Goal: Information Seeking & Learning: Compare options

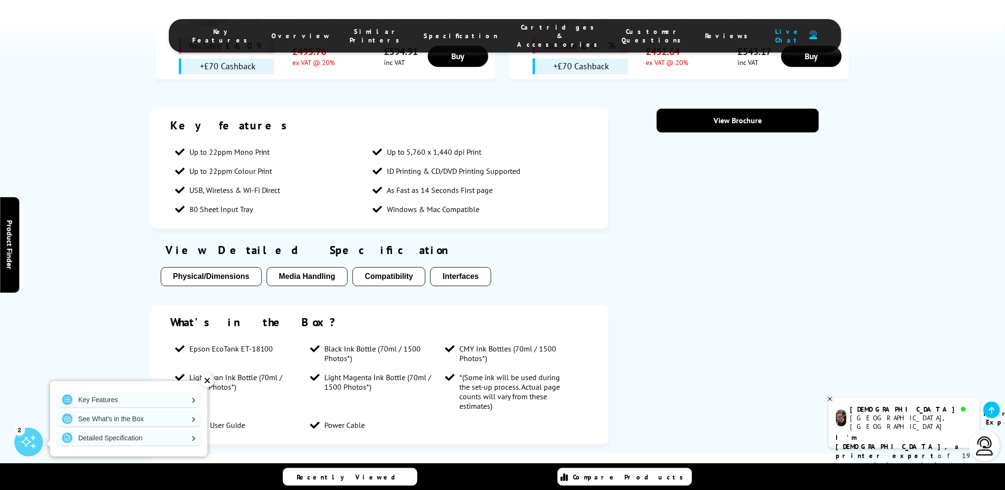
scroll to position [742, 0]
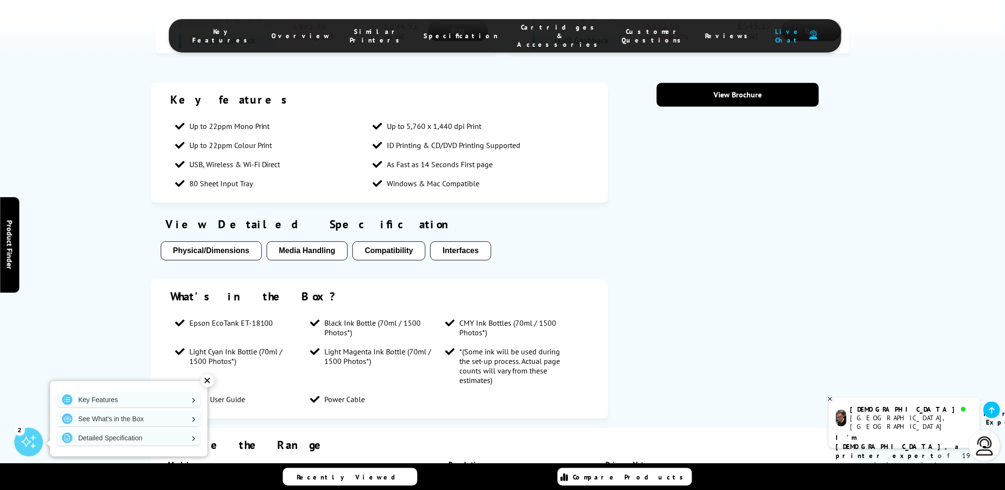
click at [293, 241] on button "Media Handling" at bounding box center [307, 250] width 81 height 19
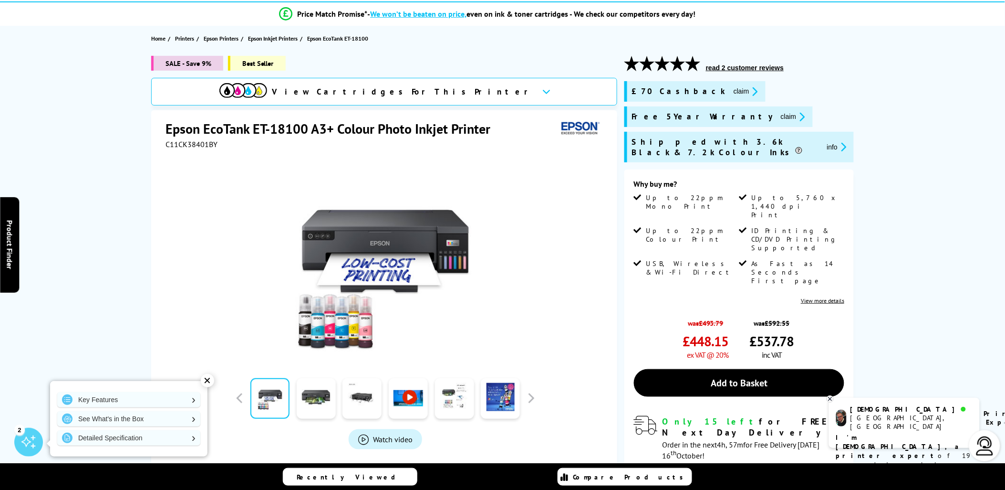
scroll to position [0, 0]
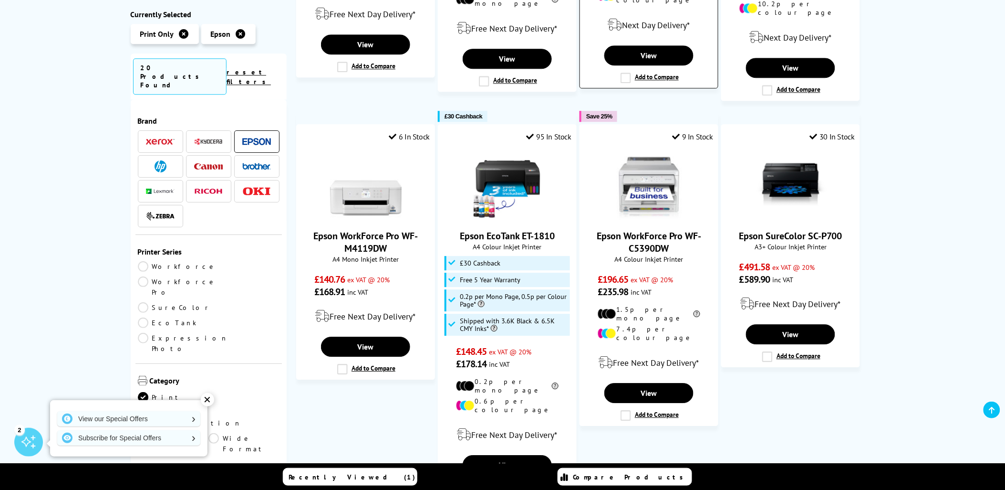
scroll to position [795, 0]
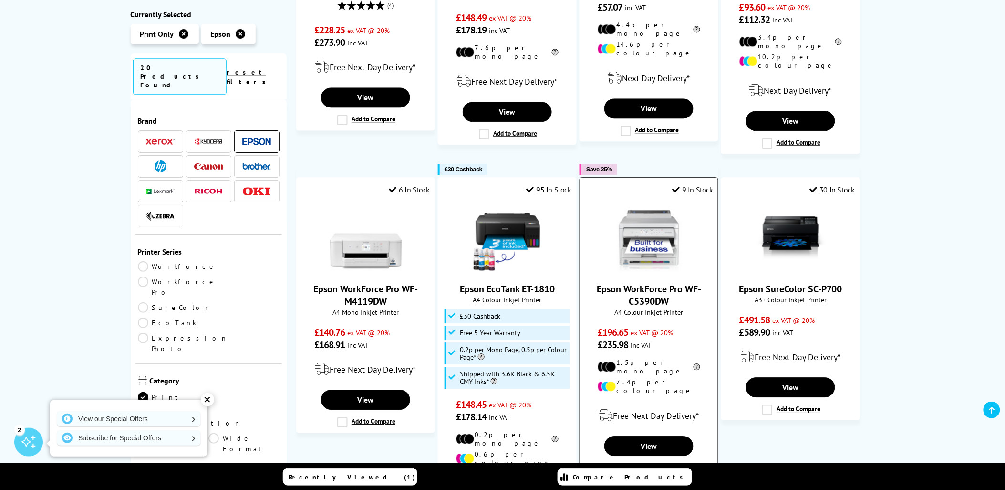
click at [648, 213] on img at bounding box center [650, 237] width 72 height 72
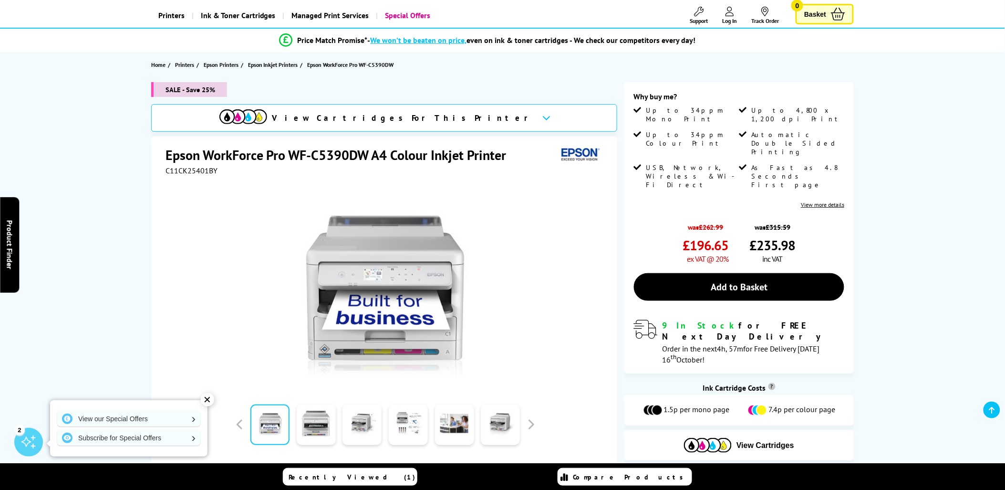
scroll to position [106, 0]
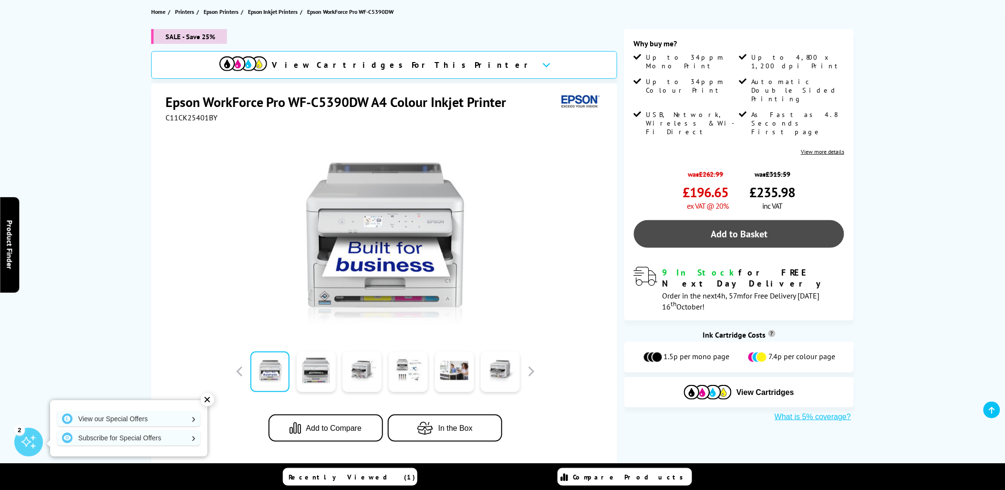
click at [753, 220] on link "Add to Basket" at bounding box center [739, 234] width 210 height 28
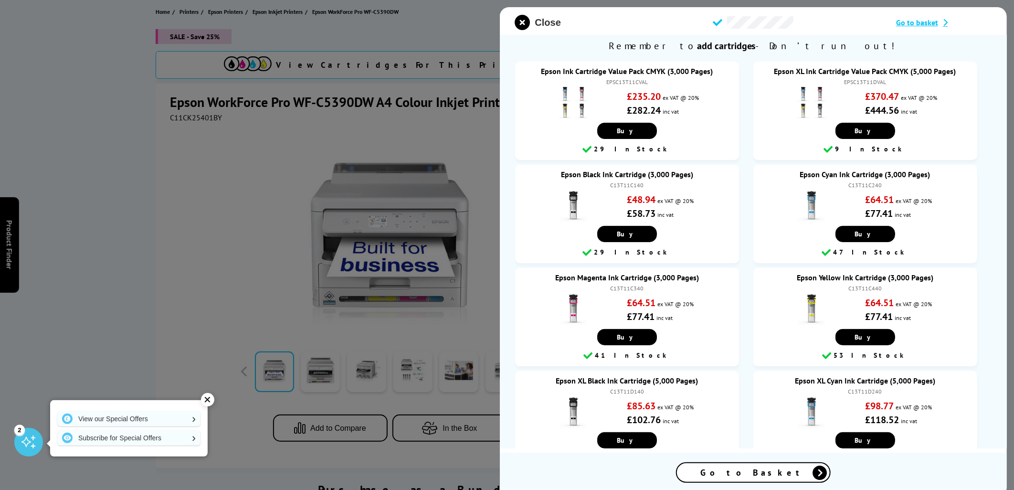
click at [544, 21] on span "Close" at bounding box center [548, 22] width 26 height 11
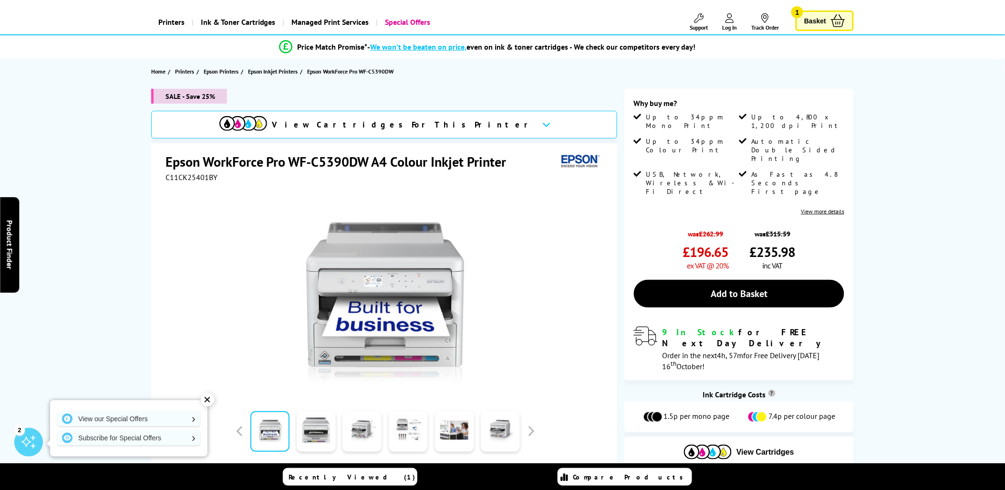
scroll to position [0, 0]
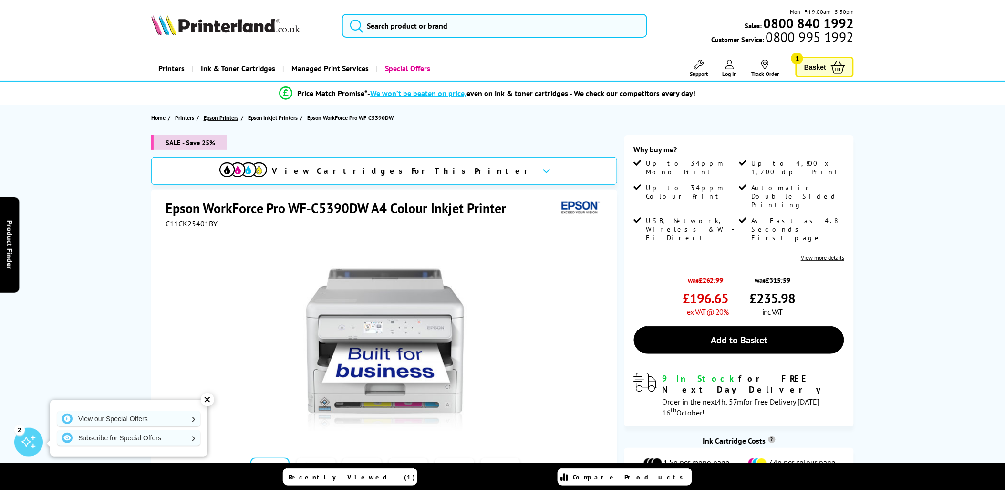
click at [220, 117] on span "Epson Printers" at bounding box center [221, 118] width 35 height 10
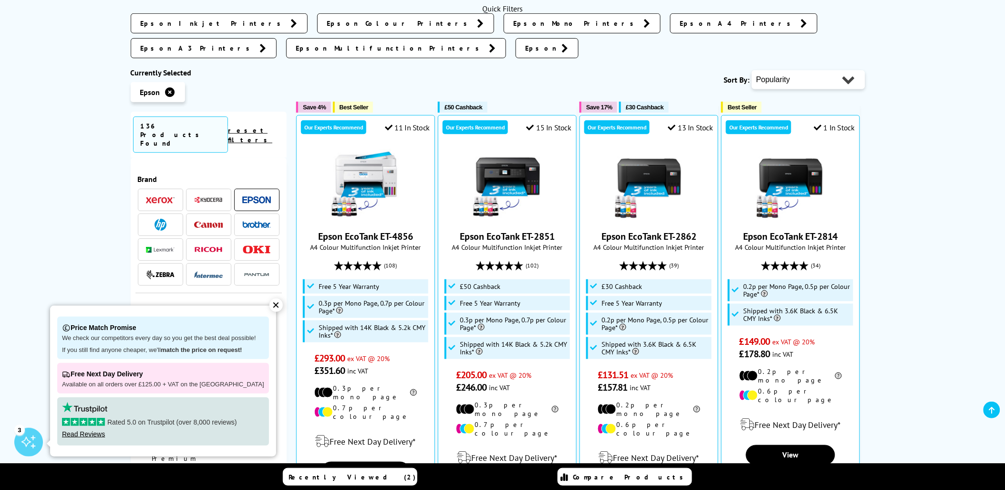
scroll to position [212, 0]
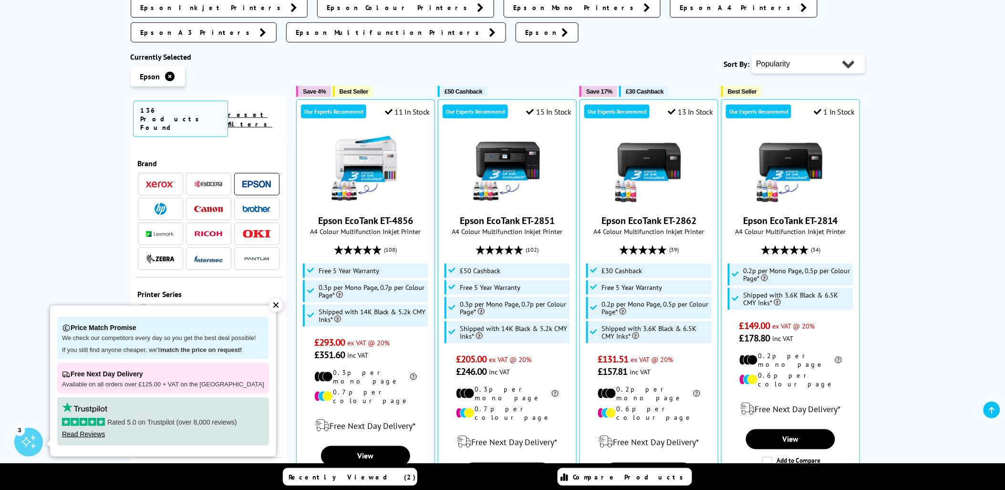
click at [270, 307] on div "✕" at bounding box center [276, 304] width 13 height 13
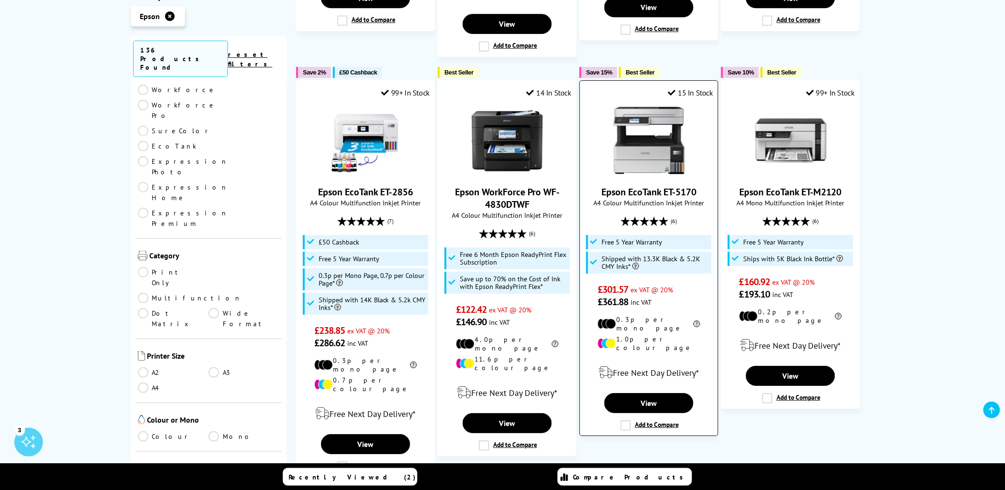
scroll to position [1060, 0]
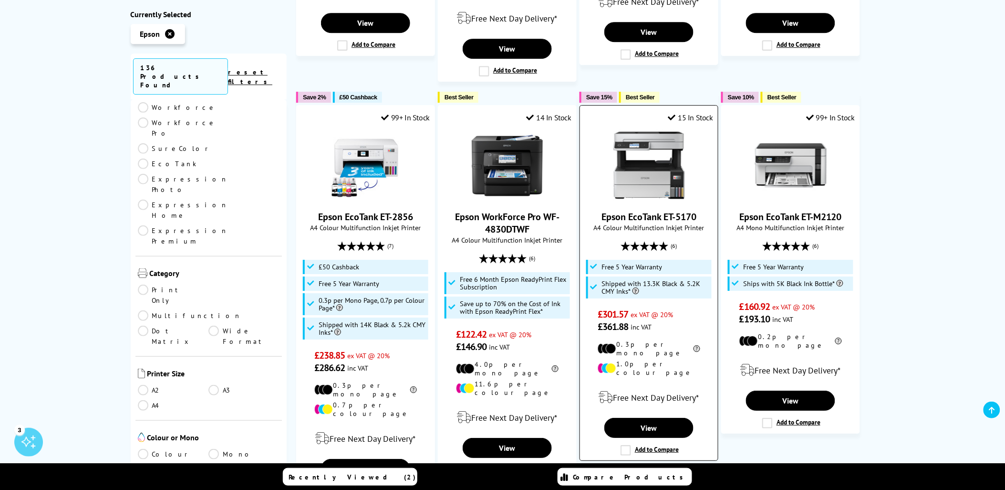
click at [665, 129] on img at bounding box center [650, 165] width 72 height 72
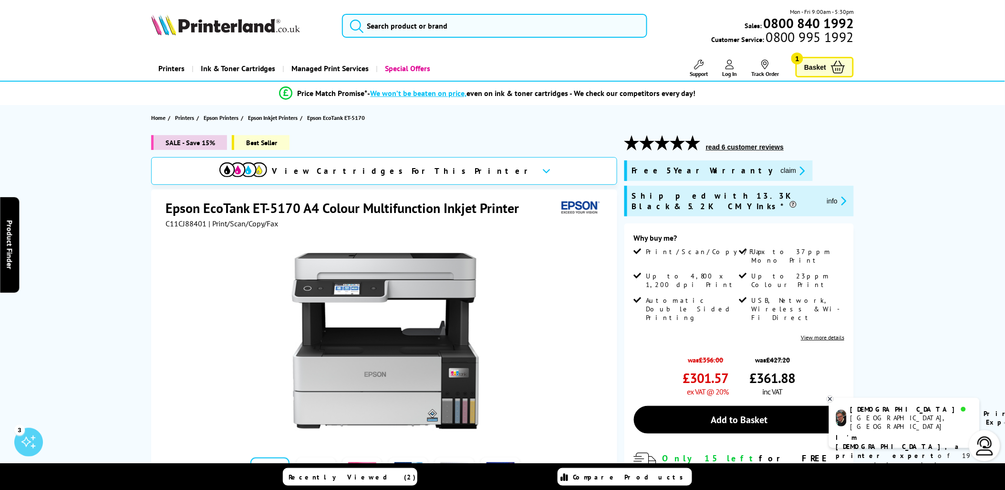
click at [832, 399] on icon at bounding box center [830, 398] width 6 height 7
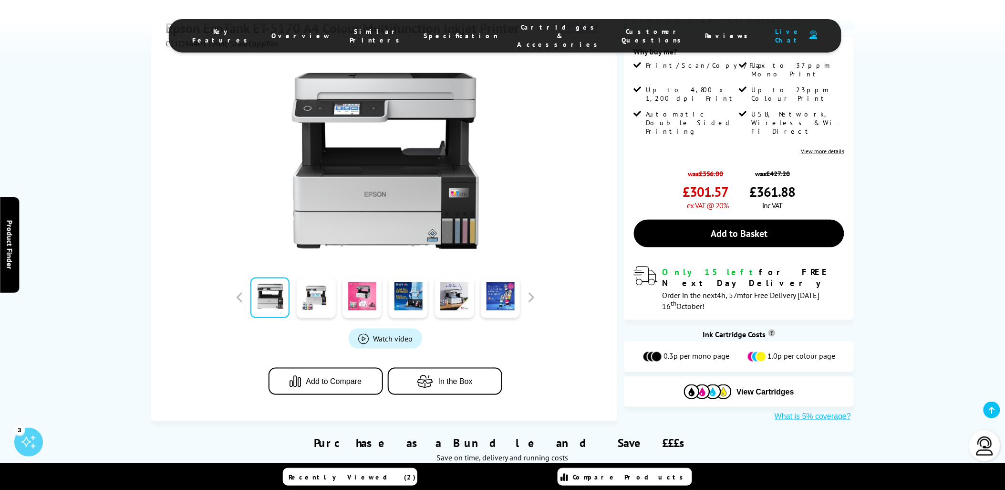
scroll to position [212, 0]
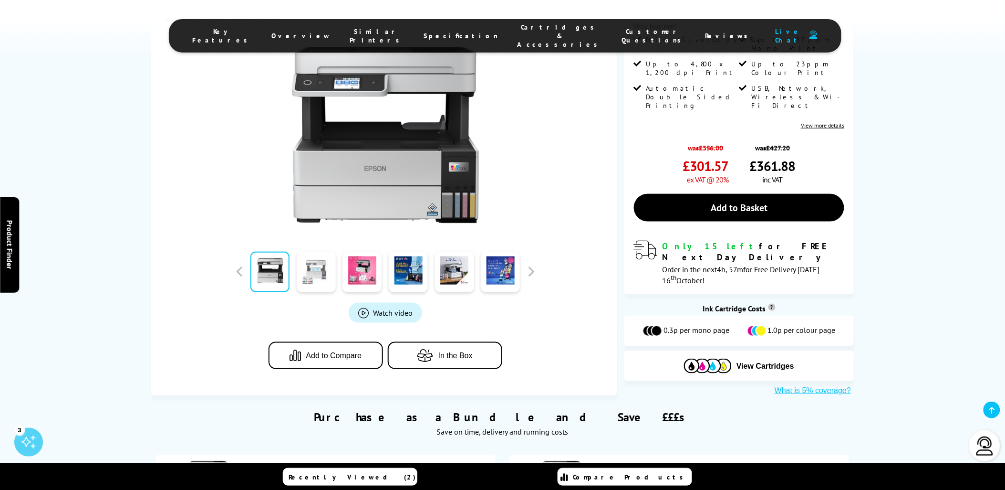
click at [314, 266] on link at bounding box center [316, 271] width 39 height 41
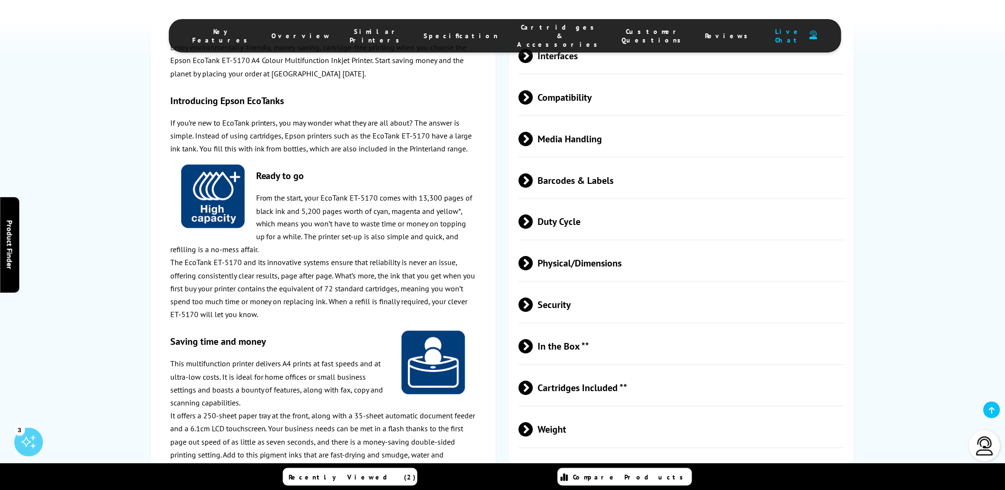
scroll to position [1696, 0]
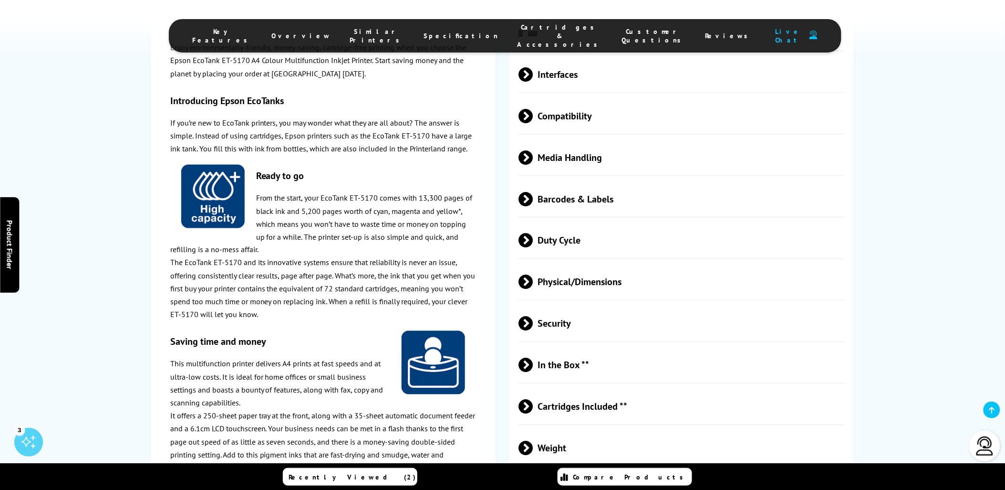
click at [533, 161] on span at bounding box center [533, 157] width 0 height 14
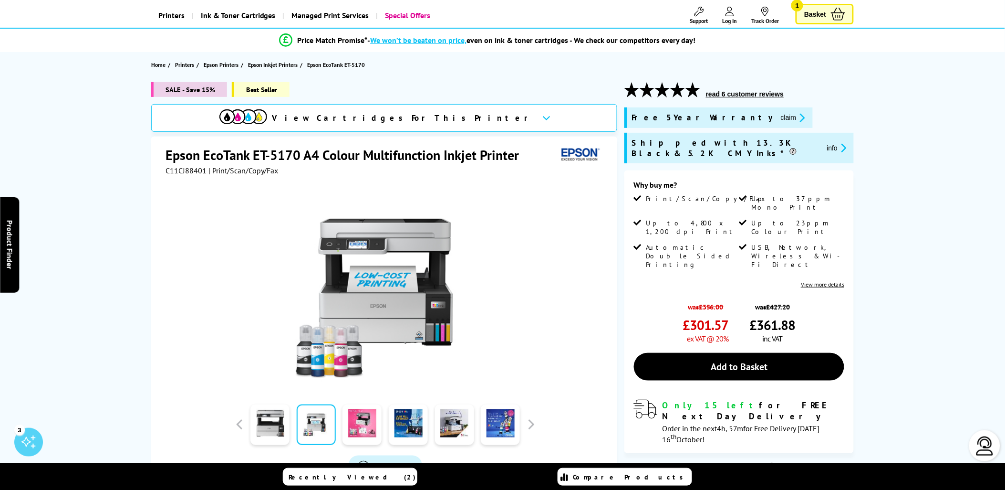
scroll to position [0, 0]
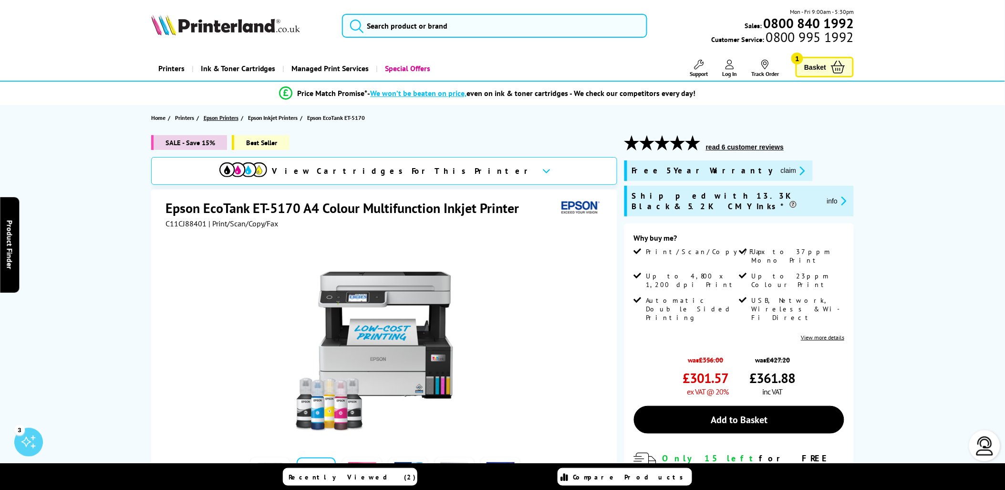
click at [228, 116] on span "Epson Printers" at bounding box center [221, 118] width 35 height 10
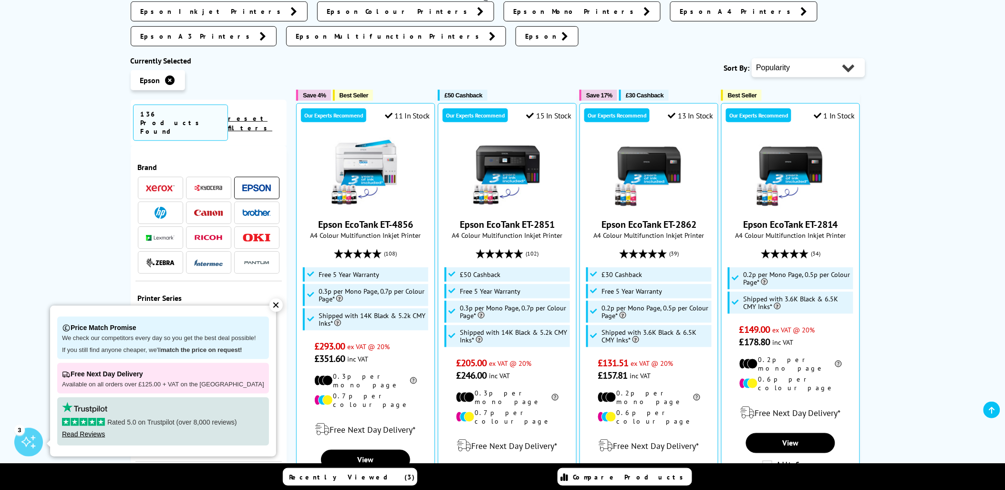
scroll to position [212, 0]
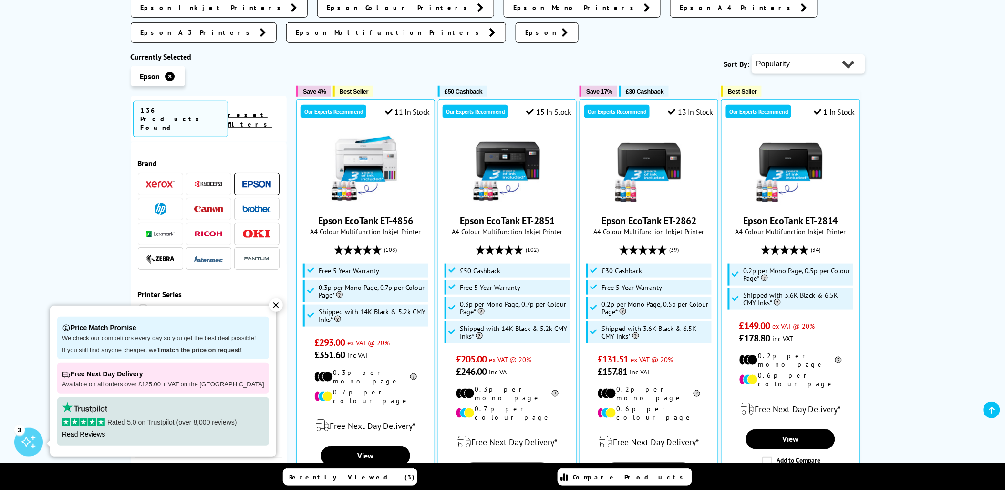
click at [270, 306] on div "✕" at bounding box center [276, 304] width 13 height 13
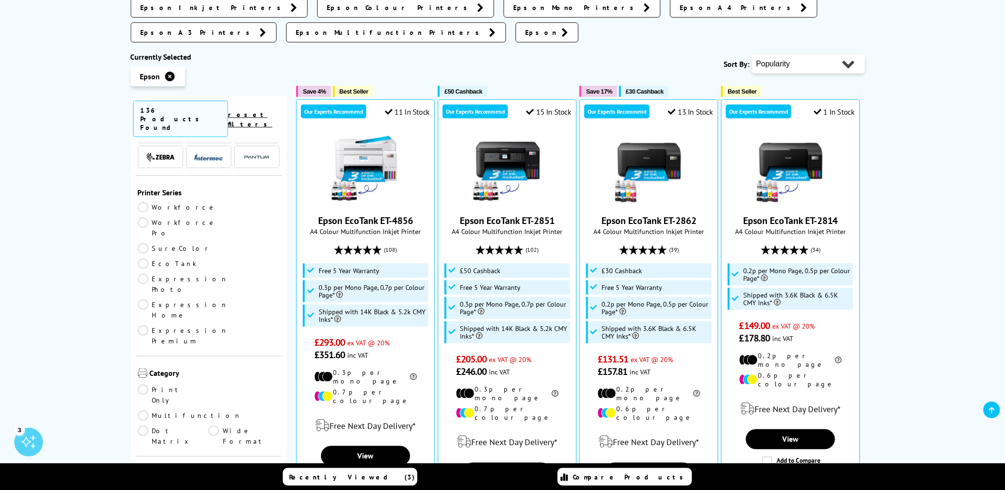
scroll to position [106, 0]
click at [210, 406] on link "Multifunction" at bounding box center [190, 411] width 104 height 10
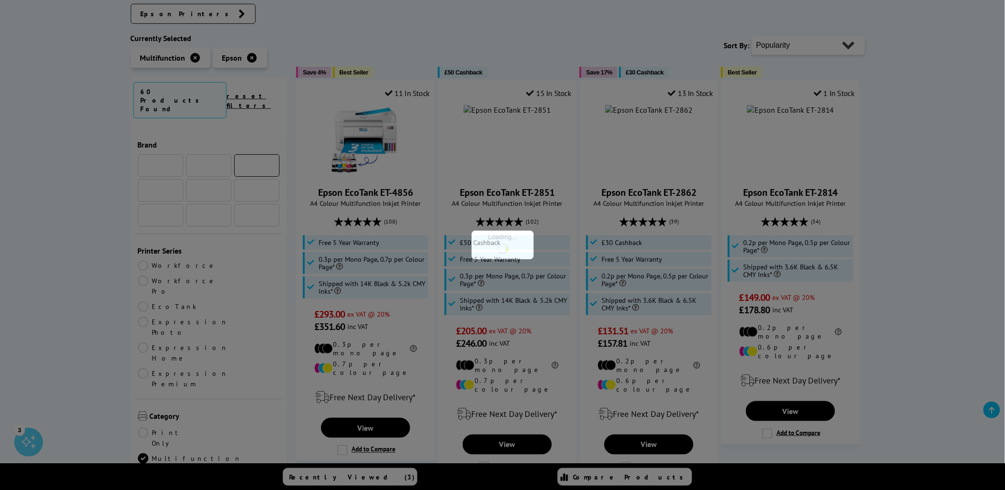
scroll to position [106, 0]
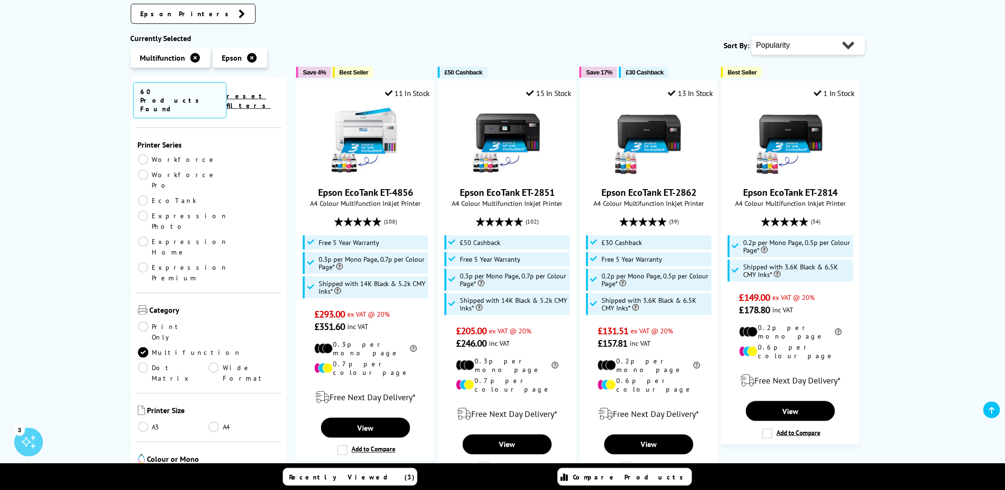
click at [211, 421] on link "A4" at bounding box center [244, 426] width 71 height 10
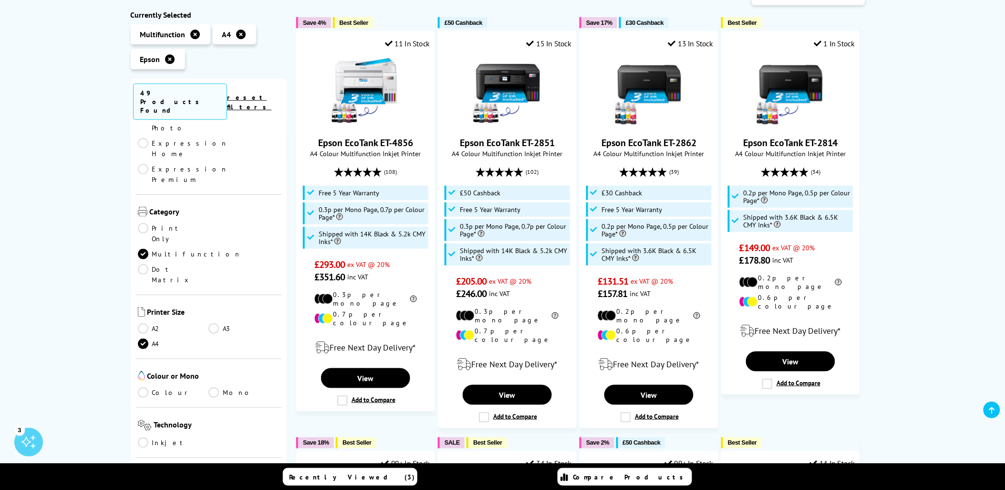
scroll to position [212, 0]
click at [144, 380] on link "Colour" at bounding box center [173, 385] width 71 height 10
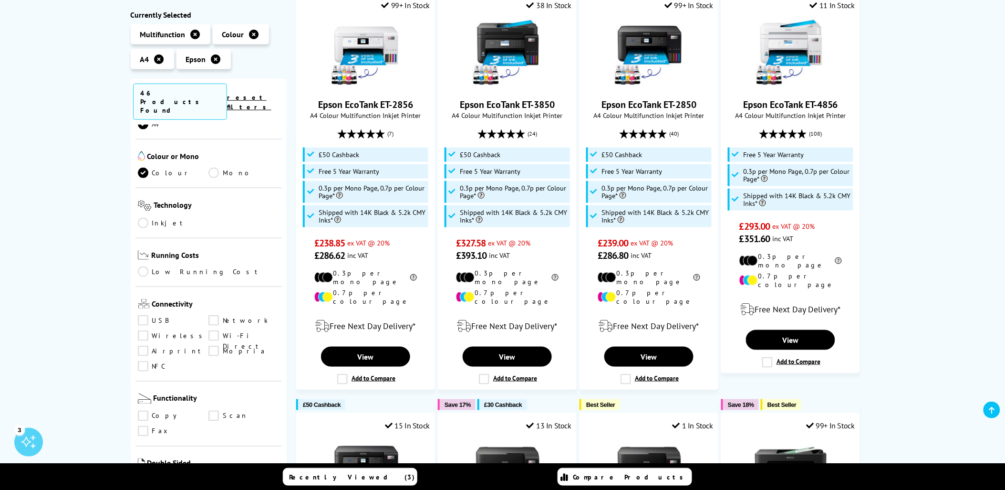
scroll to position [424, 0]
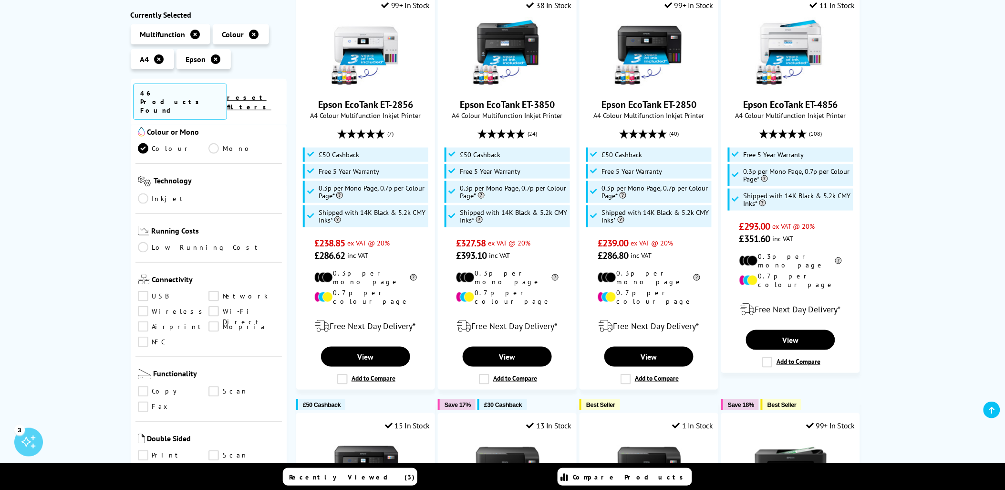
click at [140, 450] on link "Print" at bounding box center [173, 455] width 71 height 10
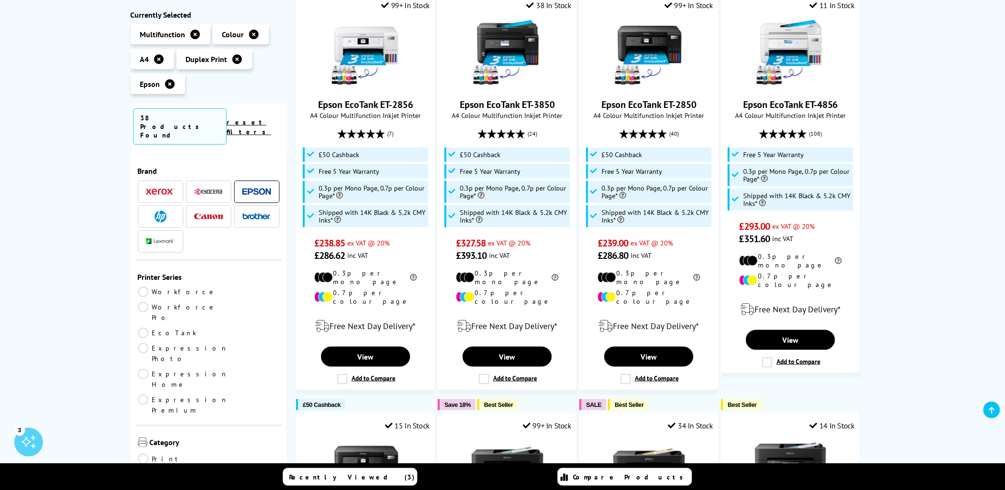
click at [272, 82] on ul "Multifunction Colour A4" at bounding box center [209, 61] width 157 height 74
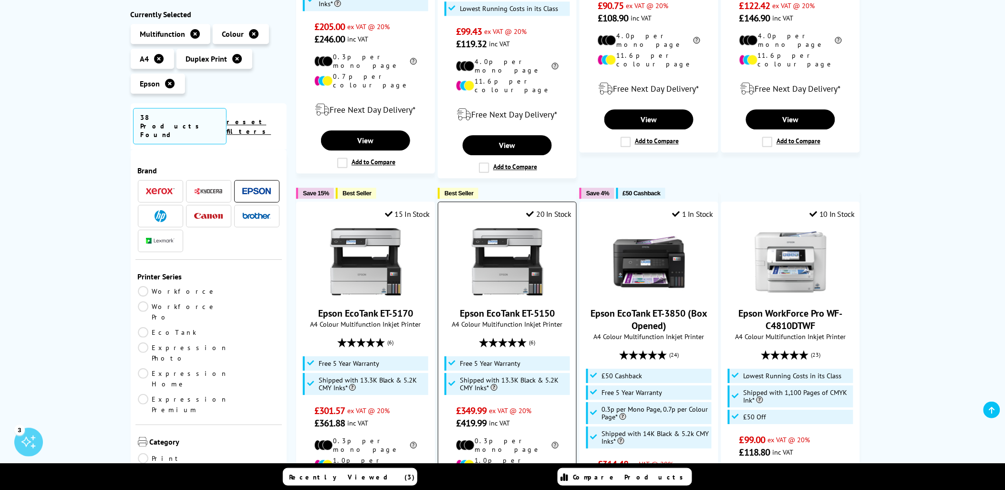
scroll to position [901, 0]
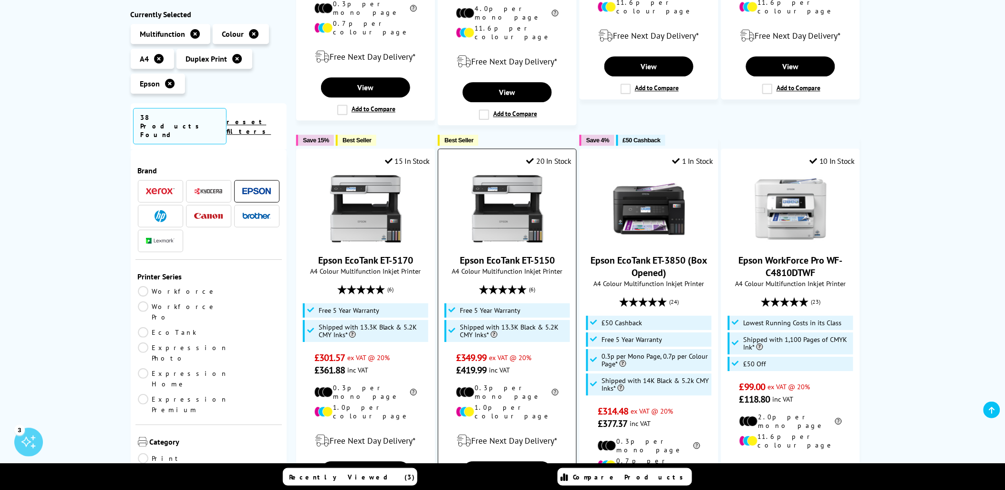
click at [521, 266] on span "A4 Colour Multifunction Inkjet Printer" at bounding box center [507, 270] width 128 height 9
drag, startPoint x: 483, startPoint y: 452, endPoint x: 513, endPoint y: 439, distance: 32.7
click at [483, 488] on label "Add to Compare" at bounding box center [508, 493] width 58 height 10
click at [0, 0] on input "Add to Compare" at bounding box center [0, 0] width 0 height 0
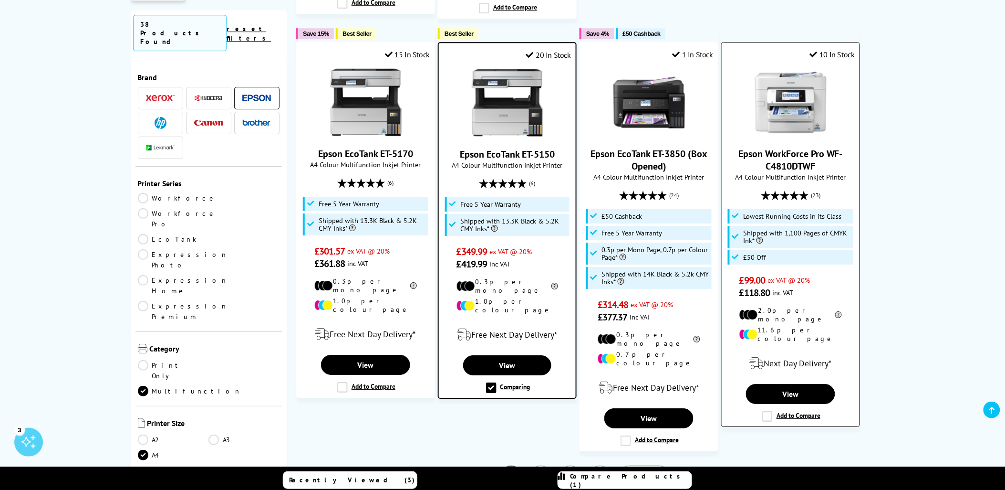
scroll to position [1060, 0]
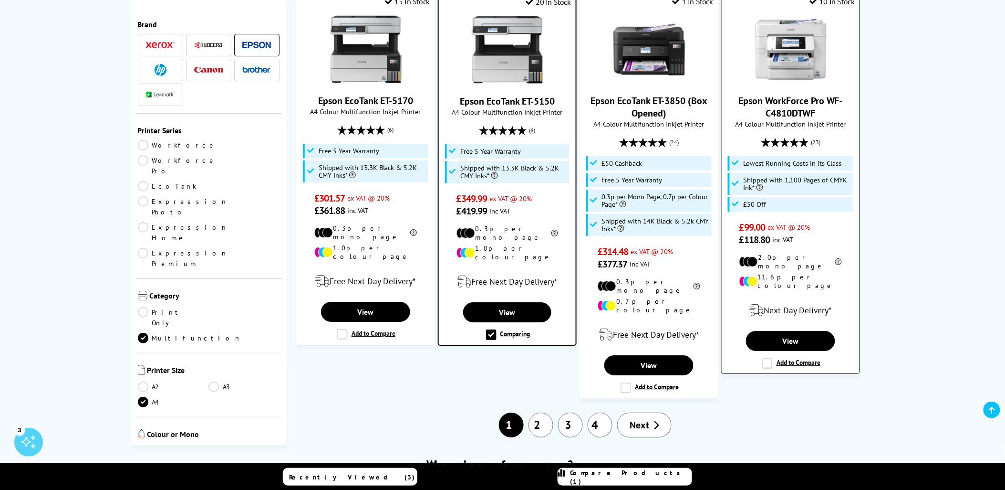
click at [769, 358] on label "Add to Compare" at bounding box center [792, 363] width 58 height 10
click at [0, 0] on input "Add to Compare" at bounding box center [0, 0] width 0 height 0
click at [639, 418] on span "Next" at bounding box center [640, 424] width 20 height 12
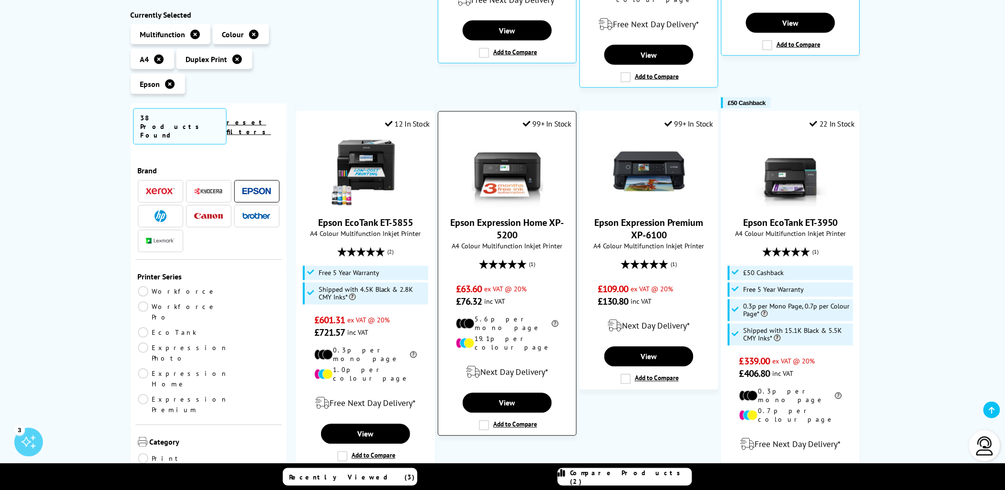
scroll to position [530, 0]
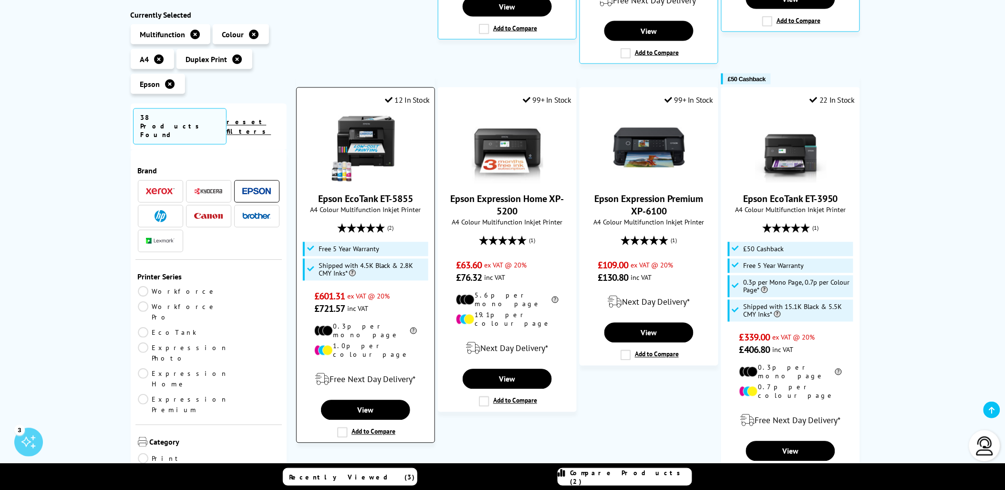
click at [338, 427] on label "Add to Compare" at bounding box center [366, 432] width 58 height 10
click at [0, 0] on input "Add to Compare" at bounding box center [0, 0] width 0 height 0
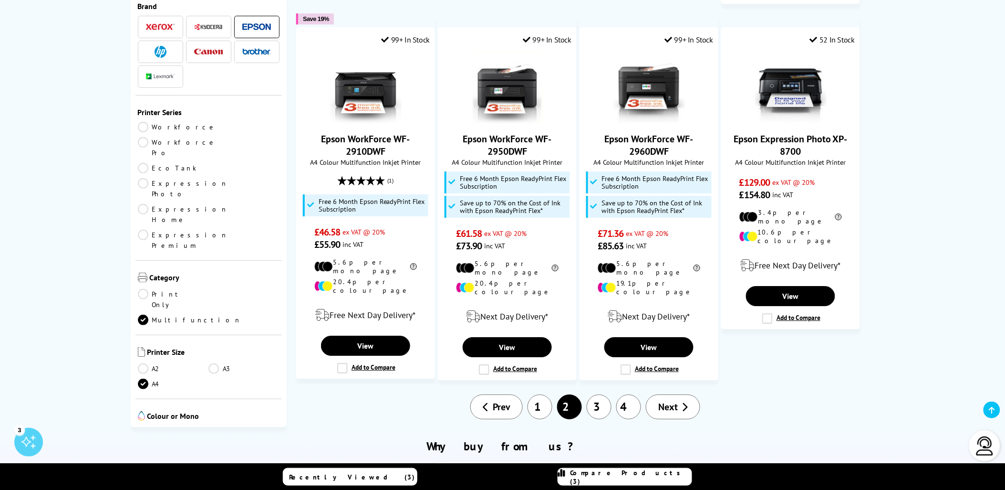
scroll to position [1060, 0]
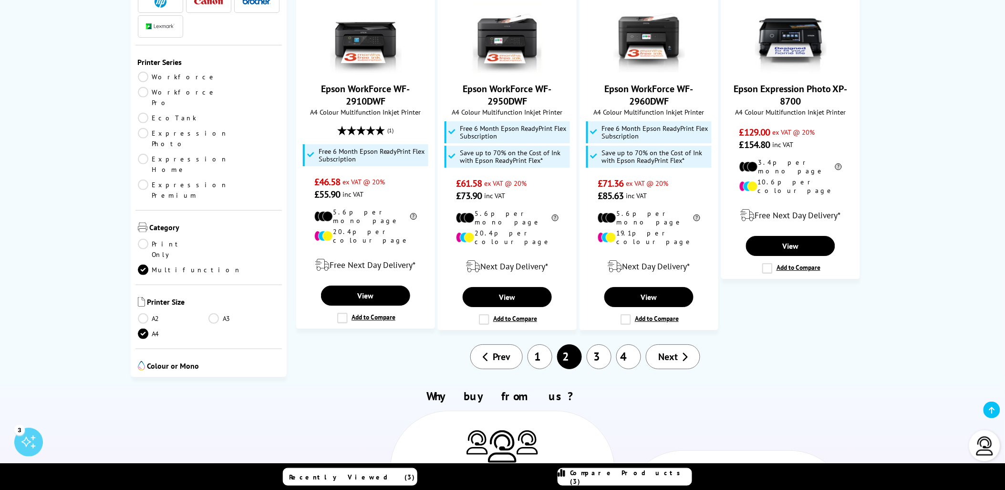
click at [598, 344] on link "3" at bounding box center [599, 356] width 25 height 25
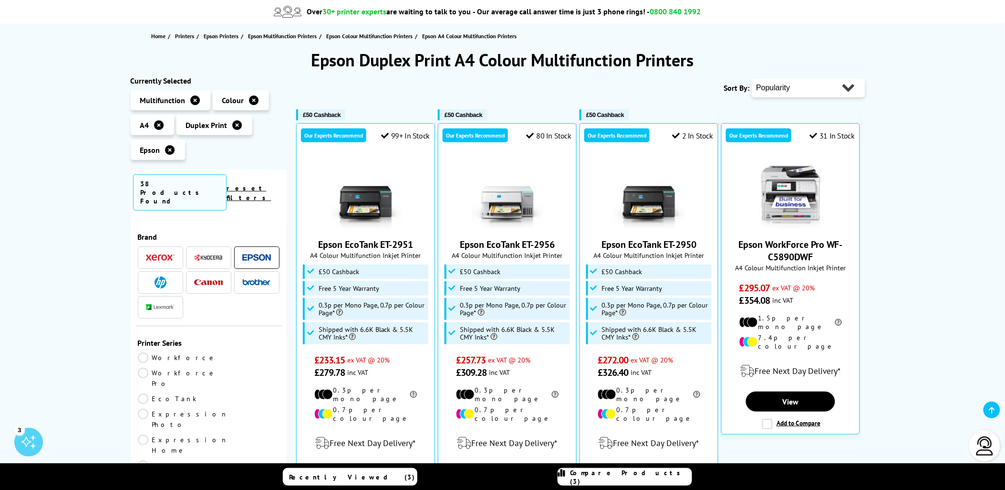
scroll to position [106, 0]
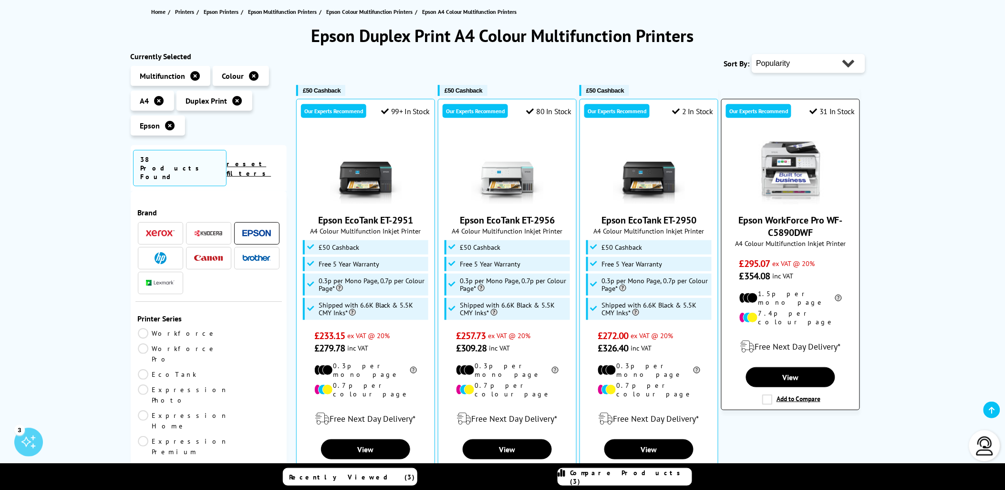
click at [767, 394] on label "Add to Compare" at bounding box center [792, 399] width 58 height 10
click at [0, 0] on input "Add to Compare" at bounding box center [0, 0] width 0 height 0
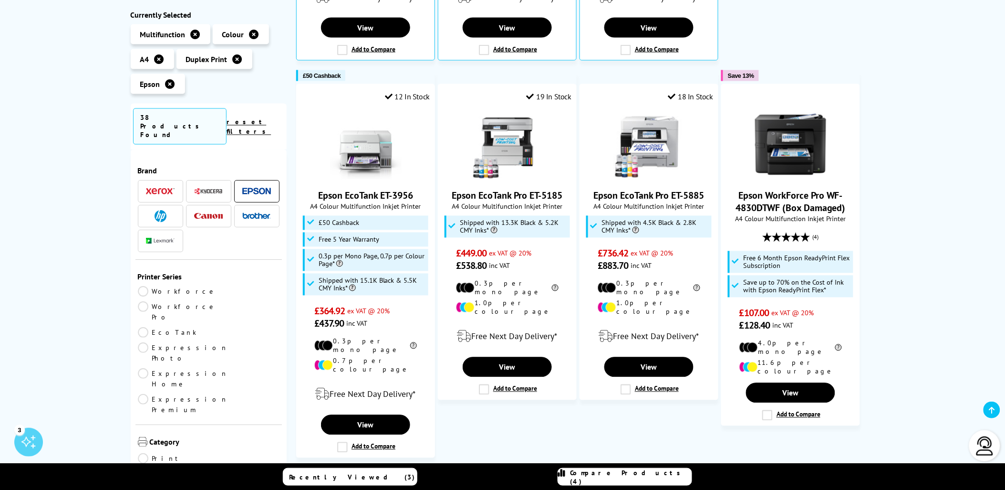
scroll to position [530, 0]
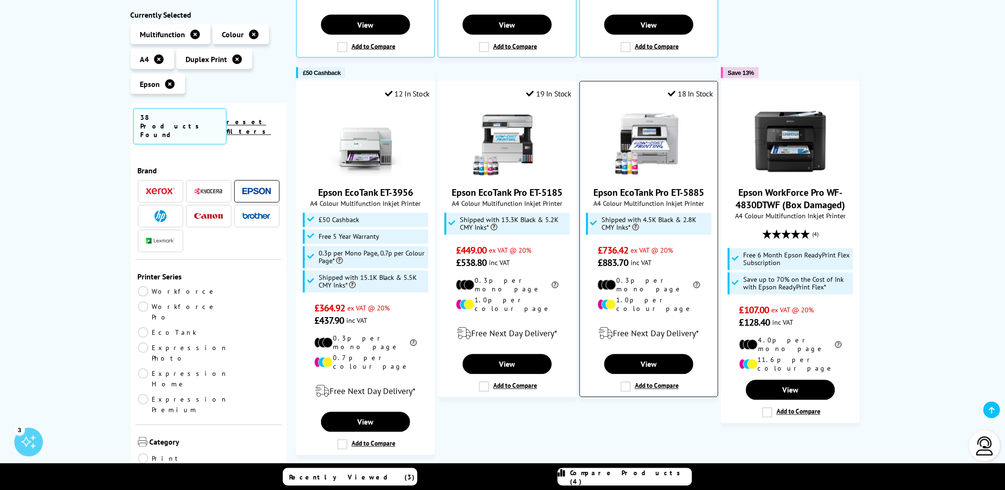
click at [622, 381] on label "Add to Compare" at bounding box center [650, 386] width 58 height 10
click at [0, 0] on input "Add to Compare" at bounding box center [0, 0] width 0 height 0
click at [645, 354] on link "View" at bounding box center [649, 364] width 89 height 20
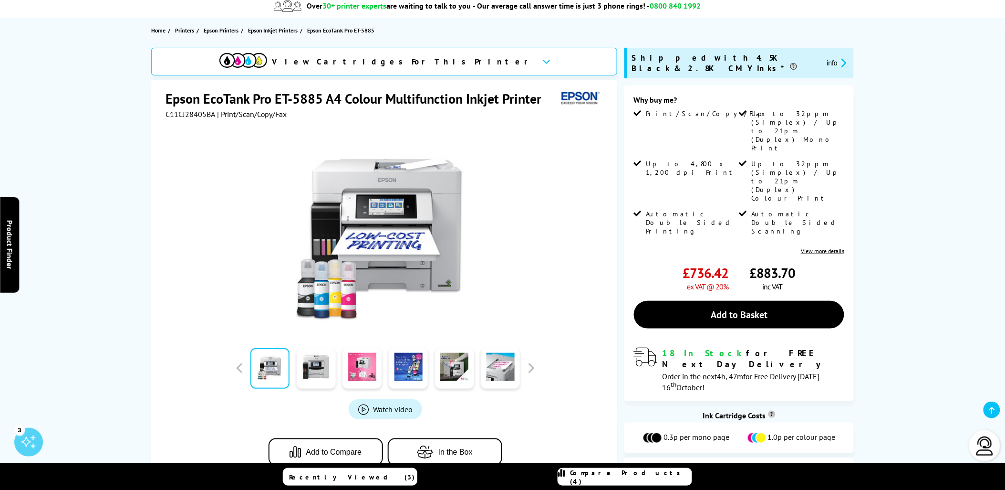
scroll to position [106, 0]
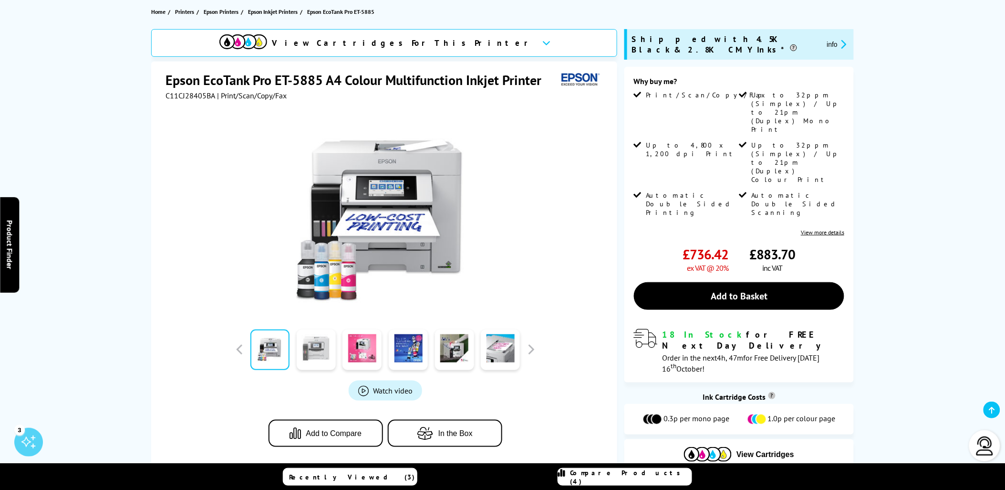
click at [321, 349] on link at bounding box center [316, 349] width 39 height 41
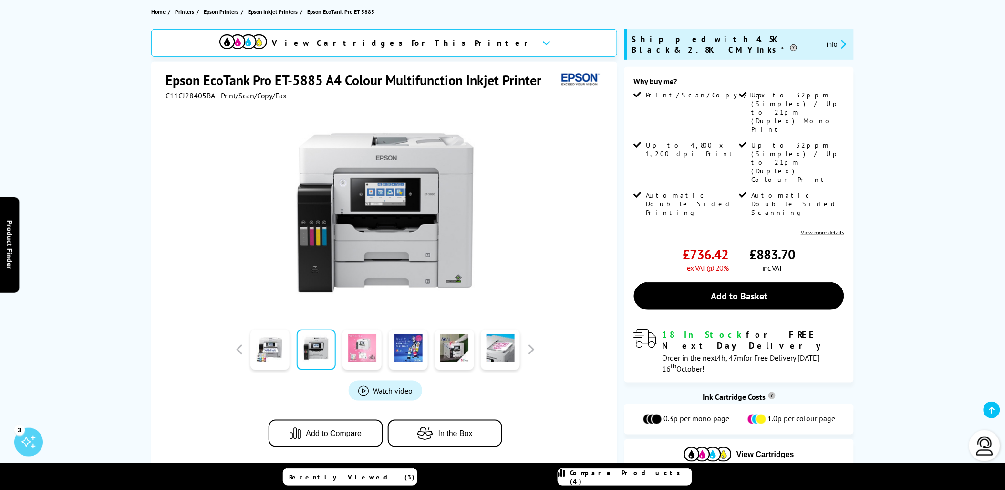
click at [365, 354] on link at bounding box center [362, 349] width 39 height 41
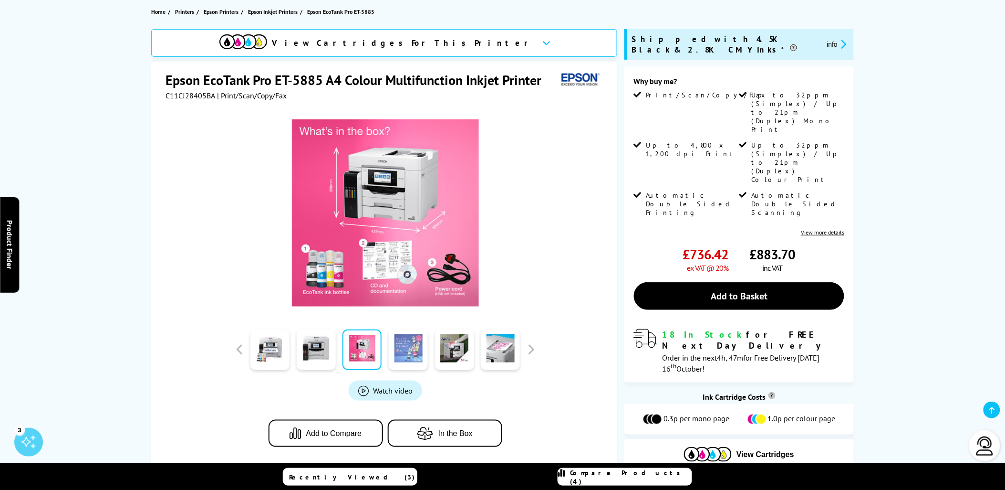
click at [411, 354] on link at bounding box center [408, 349] width 39 height 41
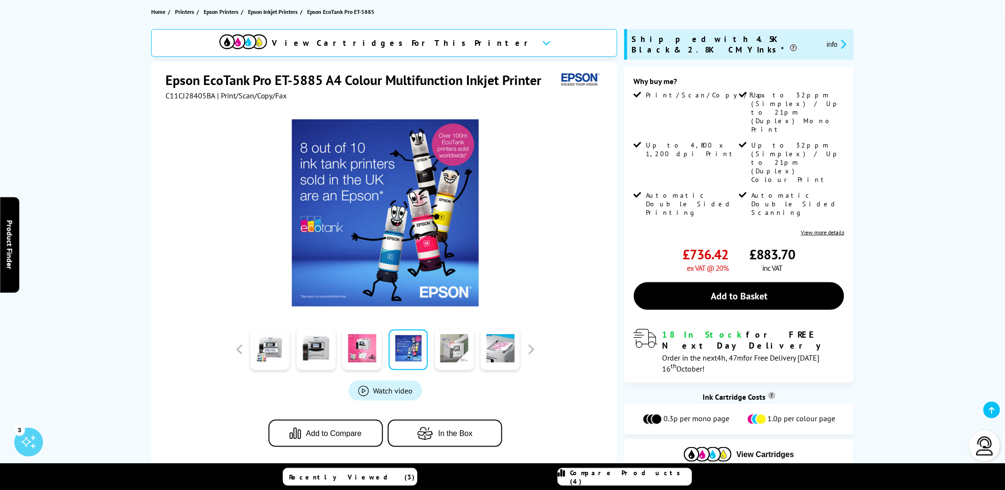
click at [452, 355] on link at bounding box center [454, 349] width 39 height 41
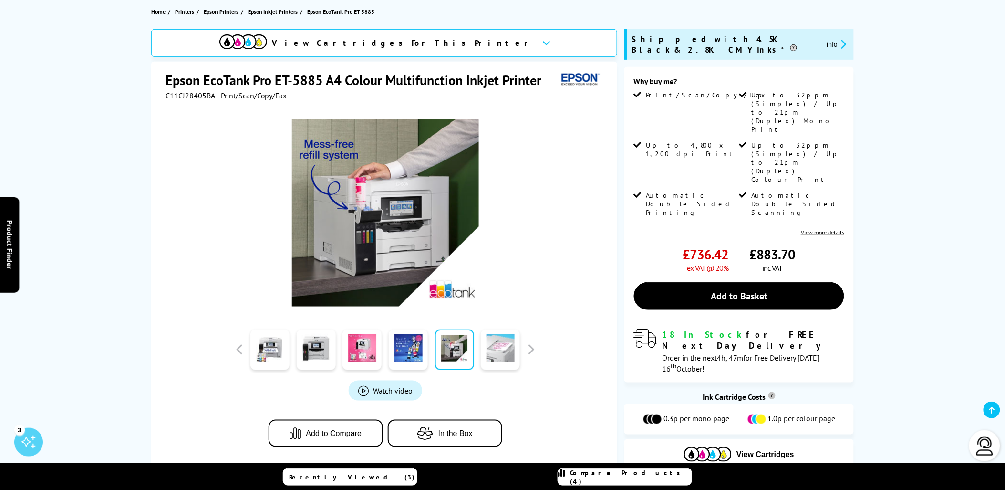
click at [490, 354] on link at bounding box center [500, 349] width 39 height 41
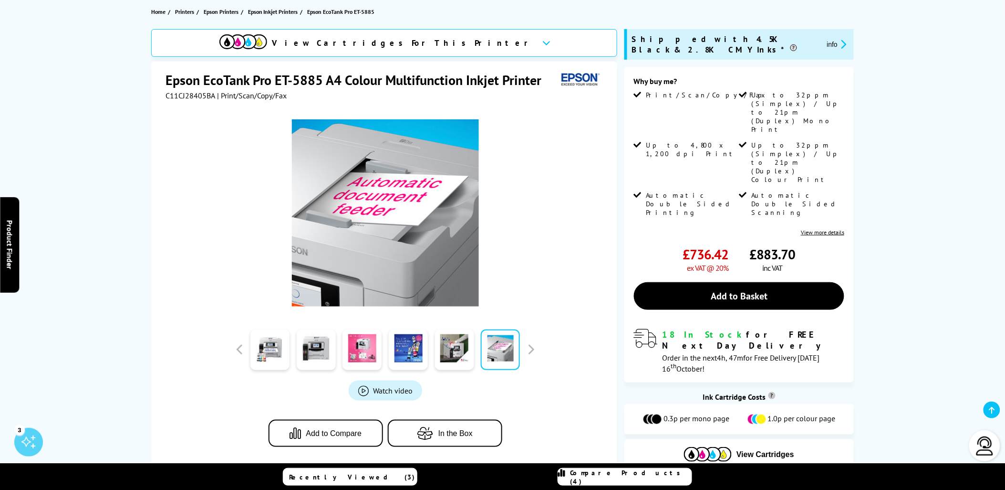
click at [490, 354] on link at bounding box center [500, 349] width 39 height 41
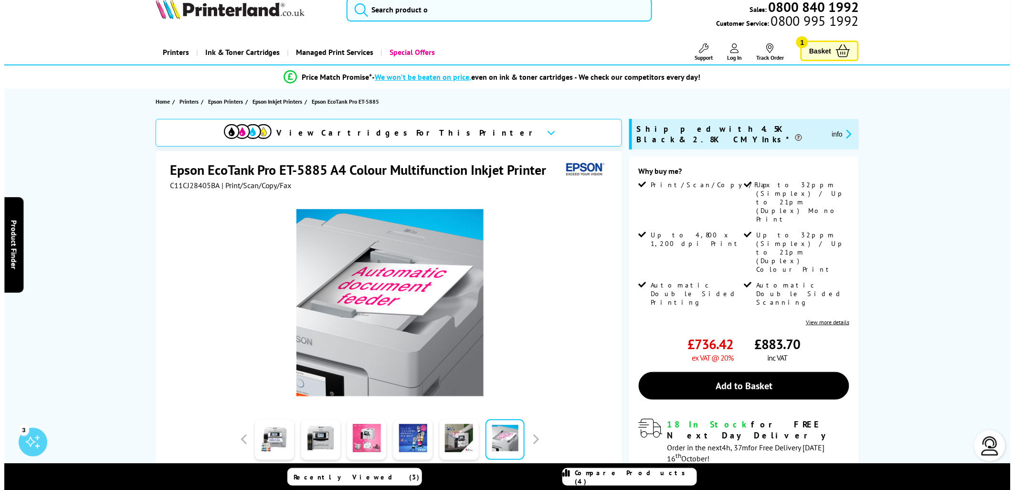
scroll to position [0, 0]
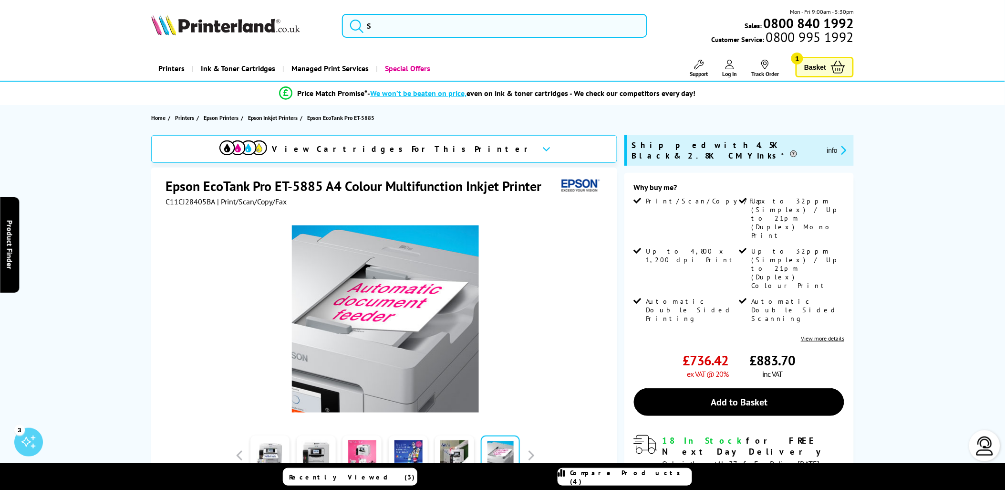
click at [607, 478] on span "Compare Products (4)" at bounding box center [631, 476] width 121 height 17
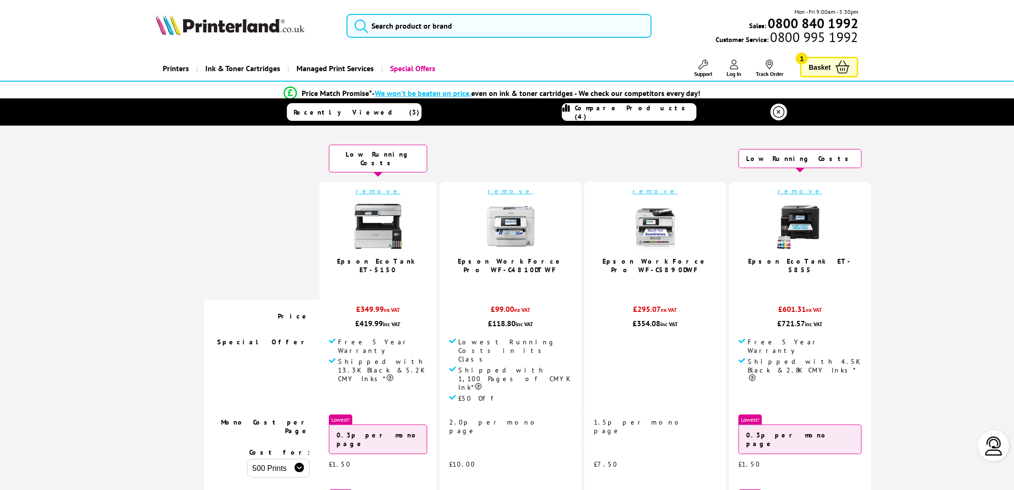
click at [507, 187] on link "remove" at bounding box center [510, 191] width 45 height 9
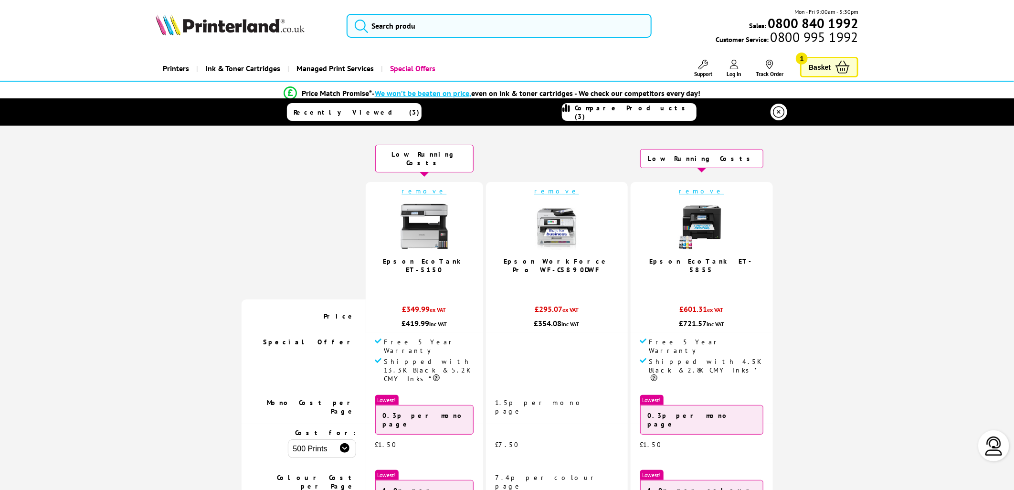
click at [368, 115] on span "Recently Viewed (3)" at bounding box center [356, 112] width 126 height 9
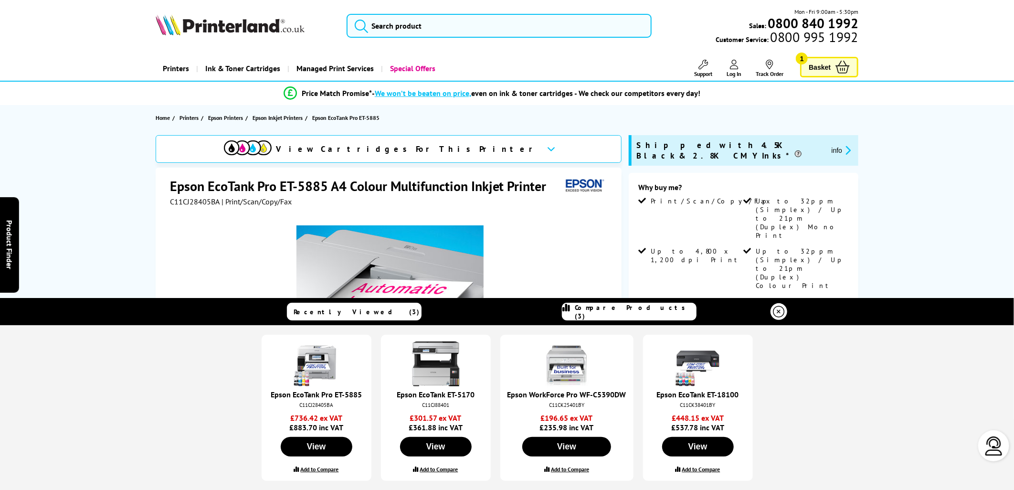
click at [592, 227] on div at bounding box center [390, 314] width 440 height 216
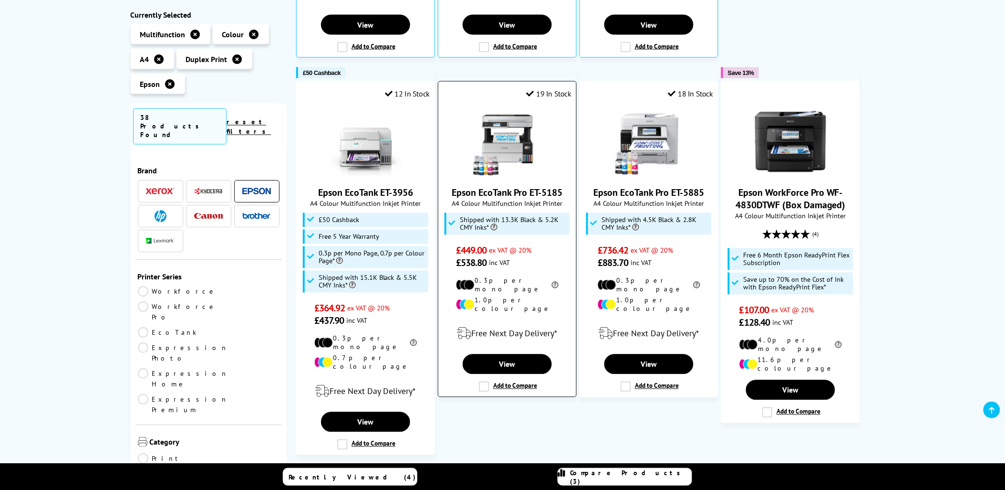
scroll to position [530, 0]
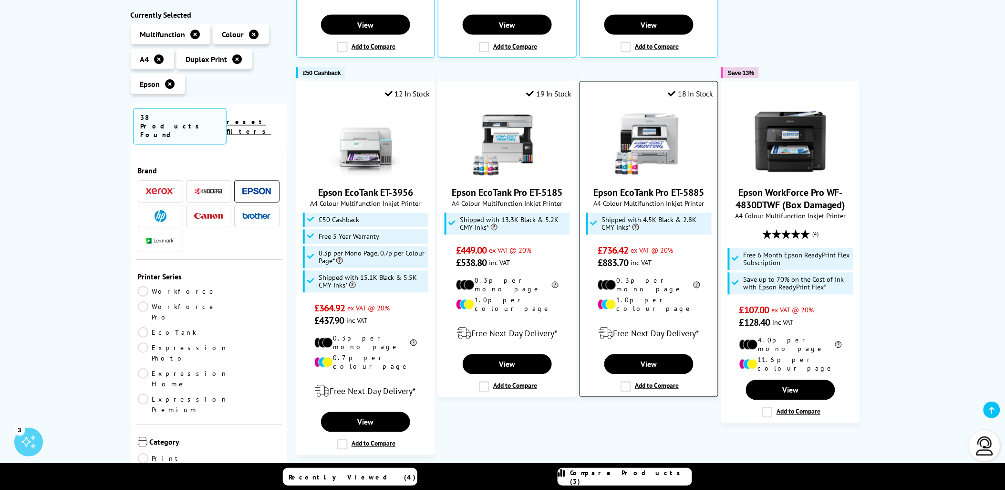
click at [627, 381] on label "Add to Compare" at bounding box center [650, 386] width 58 height 10
click at [0, 0] on input "Add to Compare" at bounding box center [0, 0] width 0 height 0
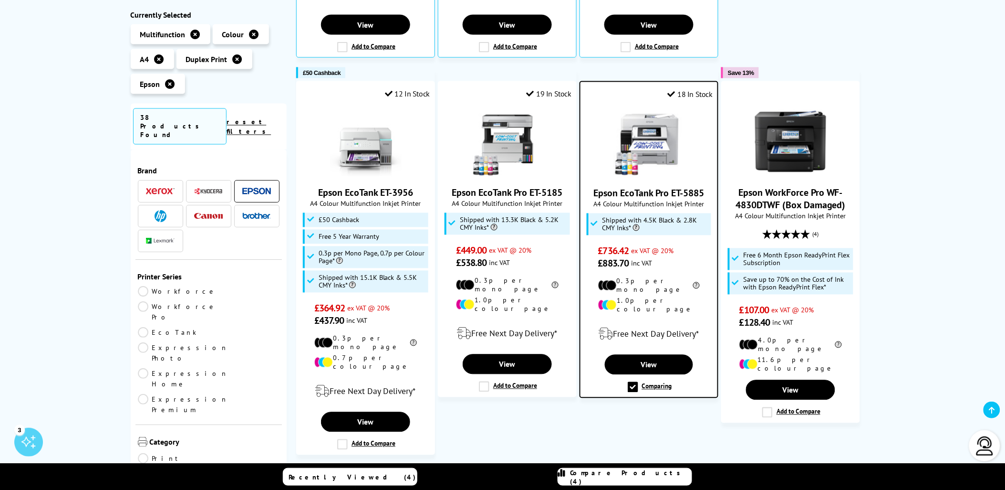
click at [643, 473] on span "Compare Products (4)" at bounding box center [631, 476] width 121 height 17
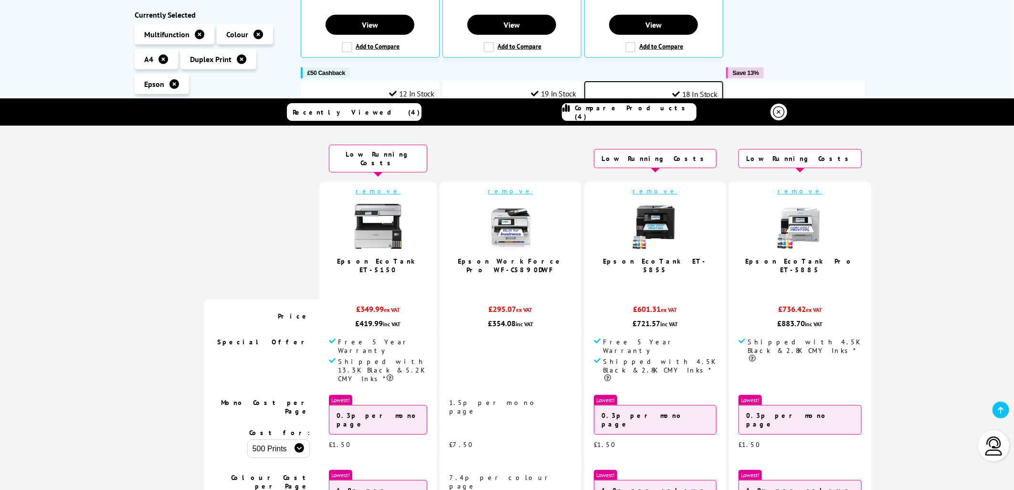
scroll to position [53, 0]
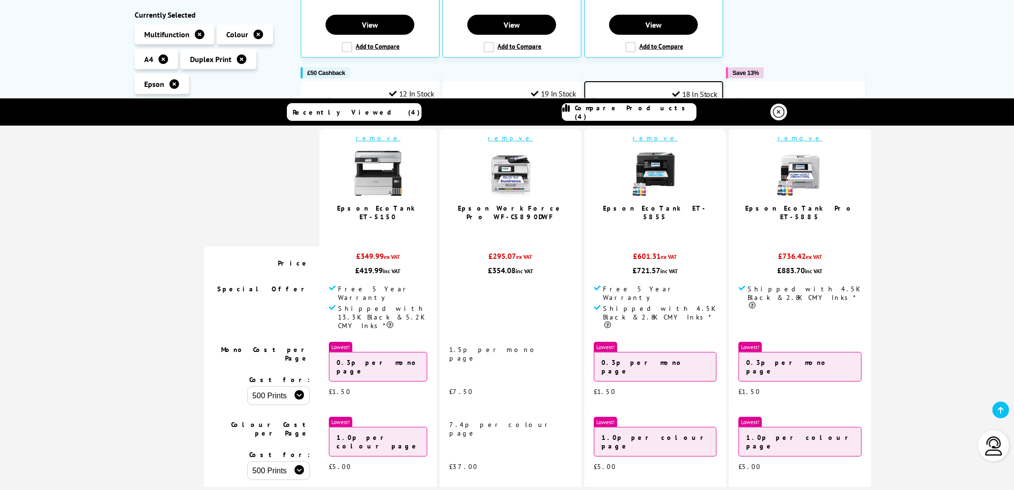
click at [776, 181] on img at bounding box center [800, 173] width 48 height 48
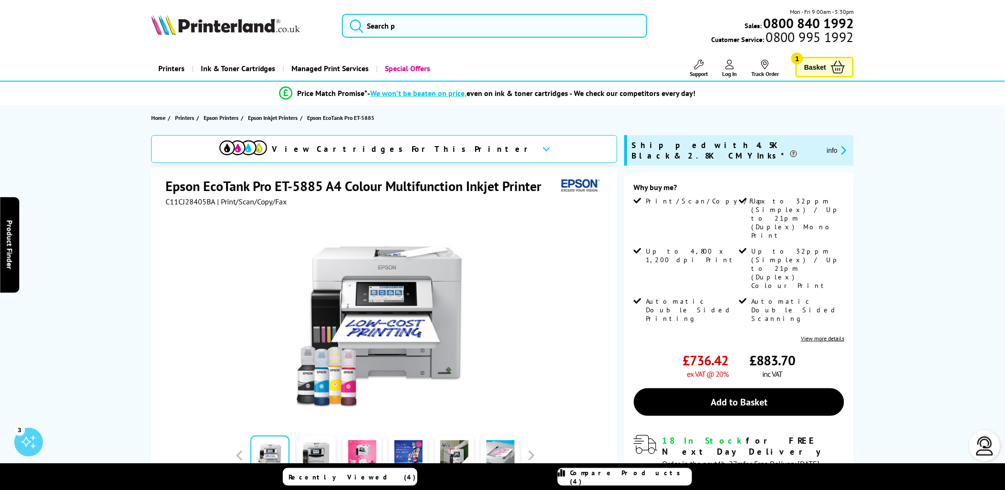
click at [609, 481] on span "Compare Products (4)" at bounding box center [631, 476] width 121 height 17
